Goal: Transaction & Acquisition: Book appointment/travel/reservation

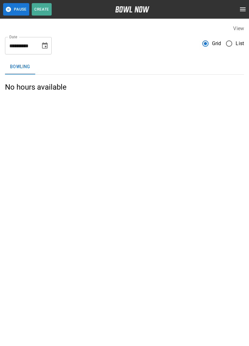
click at [241, 43] on span "List" at bounding box center [239, 43] width 8 height 7
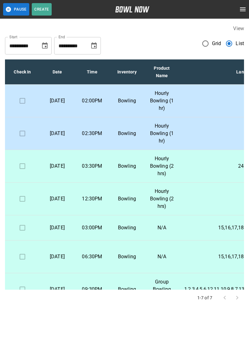
click at [155, 99] on p "Hourly Bowling (1 hr)" at bounding box center [161, 100] width 25 height 22
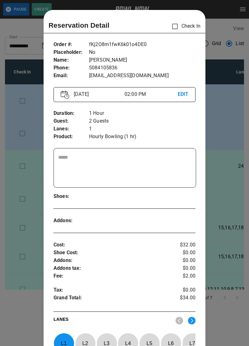
scroll to position [10, 0]
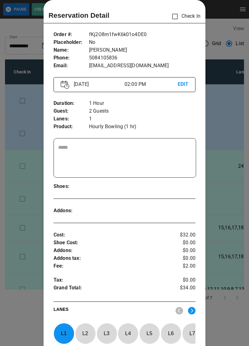
click at [225, 16] on div at bounding box center [124, 173] width 249 height 346
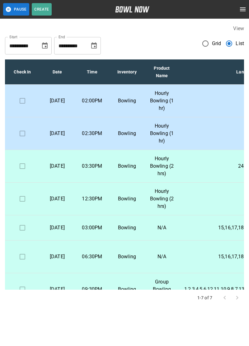
click at [105, 137] on td "02:30PM" at bounding box center [92, 133] width 35 height 33
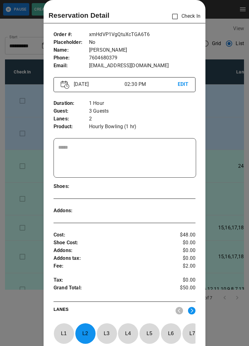
click at [224, 14] on div at bounding box center [124, 173] width 249 height 346
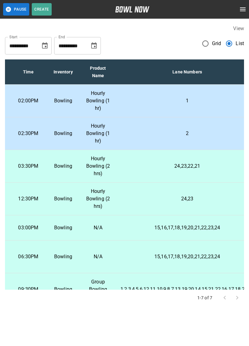
scroll to position [0, 65]
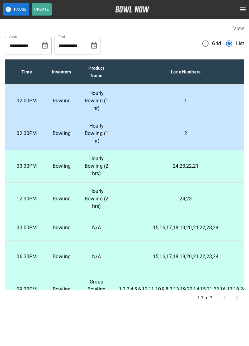
click at [204, 94] on td "1" at bounding box center [185, 101] width 143 height 33
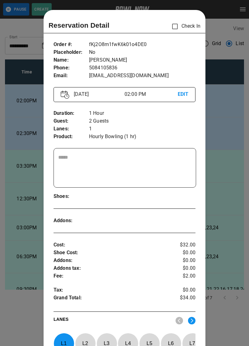
scroll to position [10, 0]
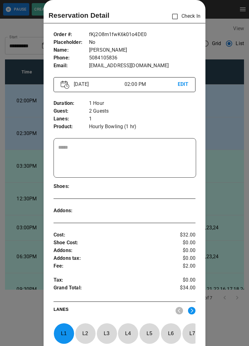
click at [222, 199] on div at bounding box center [124, 173] width 249 height 346
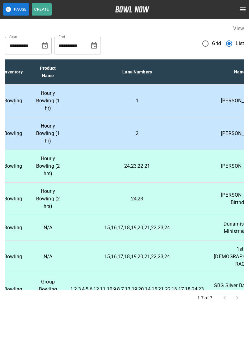
scroll to position [0, 125]
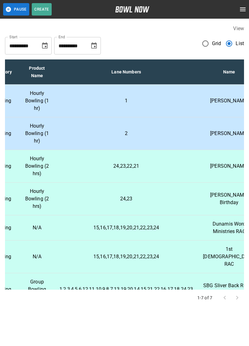
click at [25, 129] on p "Hourly Bowling (1 hr)" at bounding box center [37, 133] width 25 height 22
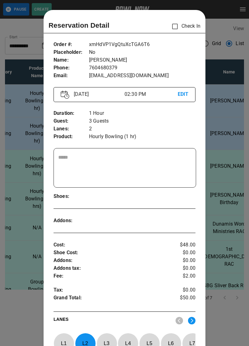
scroll to position [10, 0]
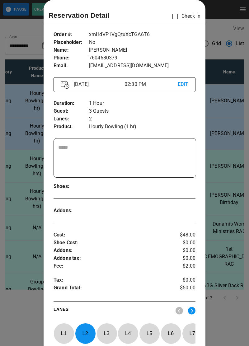
click at [225, 188] on div at bounding box center [124, 173] width 249 height 346
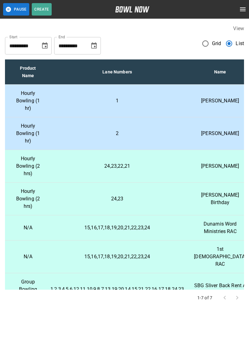
scroll to position [0, 149]
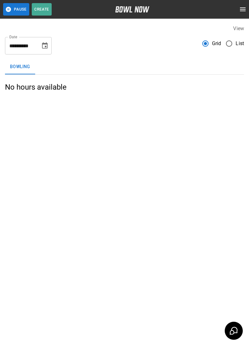
click at [229, 34] on div "**********" at bounding box center [124, 43] width 239 height 22
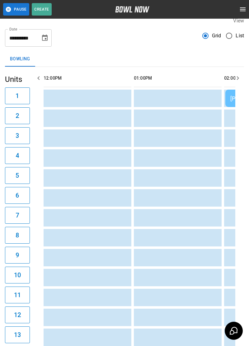
scroll to position [0, 180]
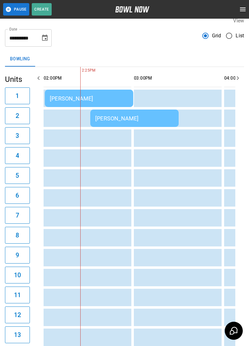
click at [241, 34] on span "List" at bounding box center [239, 35] width 8 height 7
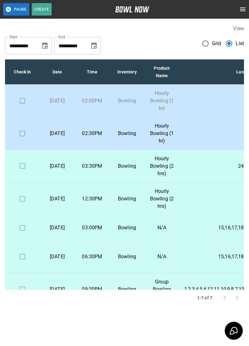
scroll to position [0, 0]
